Goal: Obtain resource: Download file/media

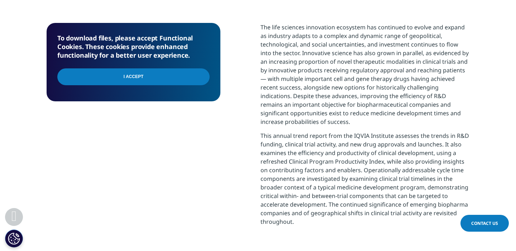
scroll to position [292, 0]
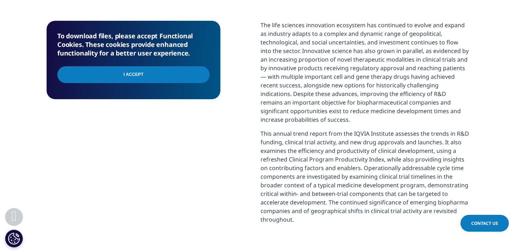
click at [145, 75] on input "I Accept" at bounding box center [133, 74] width 152 height 17
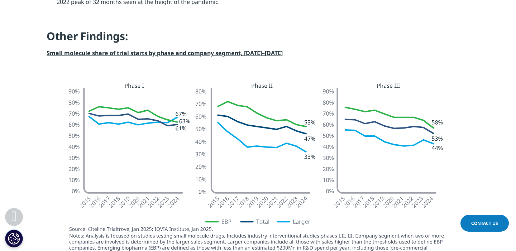
scroll to position [815, 0]
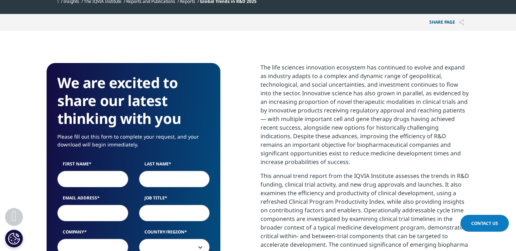
scroll to position [253, 0]
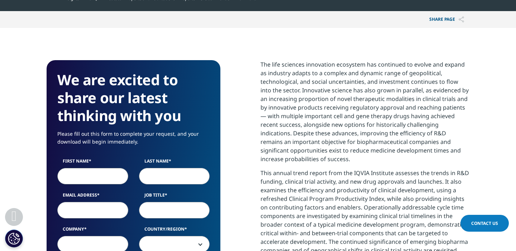
click at [87, 174] on input "First Name" at bounding box center [92, 176] width 71 height 16
type input "[PERSON_NAME]"
select select "[GEOGRAPHIC_DATA]"
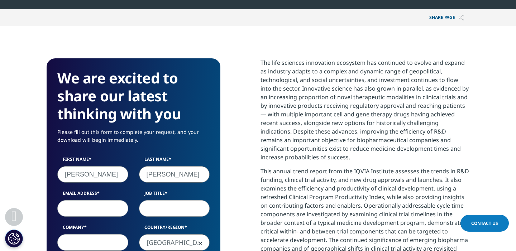
click at [97, 209] on input "Email Address" at bounding box center [92, 208] width 71 height 16
type input "[EMAIL_ADDRESS][DOMAIN_NAME]"
click at [162, 212] on input "Job Title" at bounding box center [174, 208] width 71 height 16
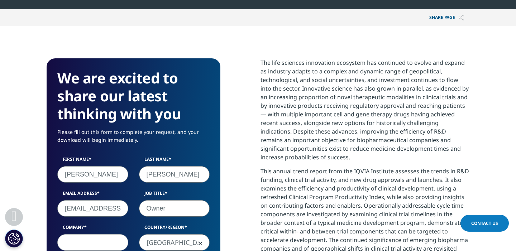
type input "Owner"
click at [110, 249] on input "Company" at bounding box center [92, 242] width 71 height 16
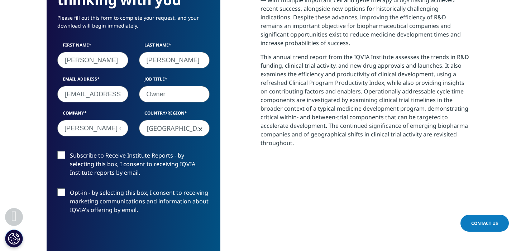
scroll to position [370, 0]
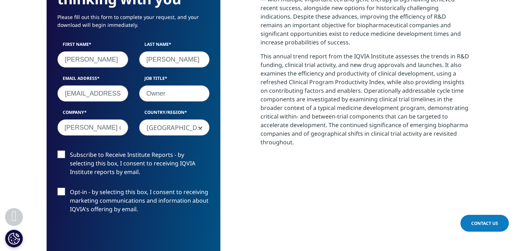
type input "[PERSON_NAME] consulting"
click at [59, 191] on label "Opt-in - by selecting this box, I consent to receiving marketing communications…" at bounding box center [133, 203] width 152 height 30
click at [70, 188] on input "Opt-in - by selecting this box, I consent to receiving marketing communications…" at bounding box center [70, 188] width 0 height 0
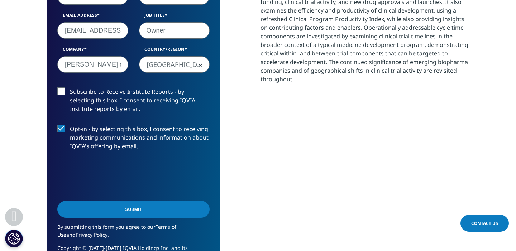
scroll to position [452, 0]
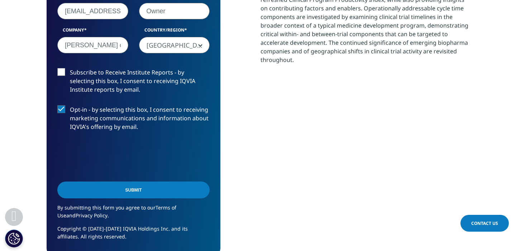
click at [127, 192] on input "Submit" at bounding box center [133, 190] width 152 height 17
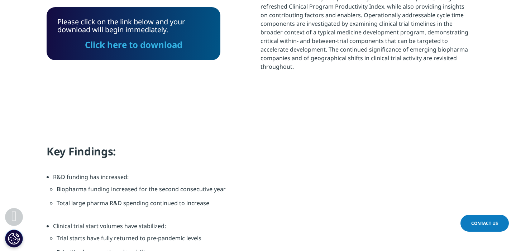
scroll to position [446, 0]
click at [143, 45] on link "Click here to download" at bounding box center [133, 45] width 97 height 12
